Goal: Task Accomplishment & Management: Use online tool/utility

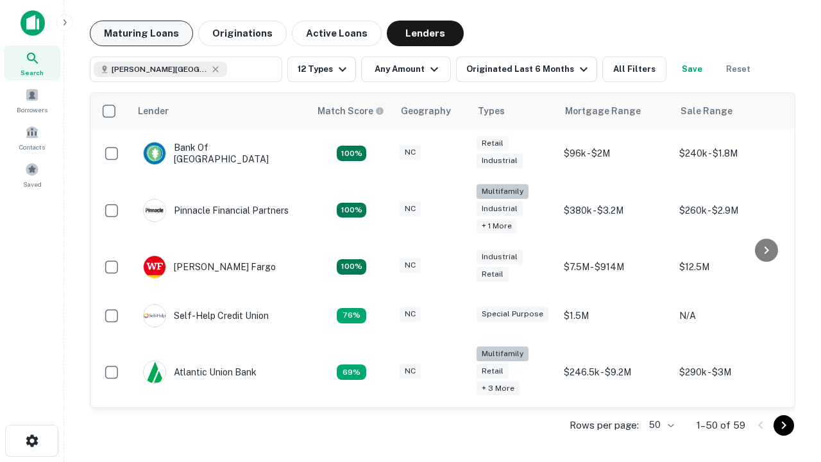
click at [141, 33] on button "Maturing Loans" at bounding box center [141, 34] width 103 height 26
